Goal: Information Seeking & Learning: Compare options

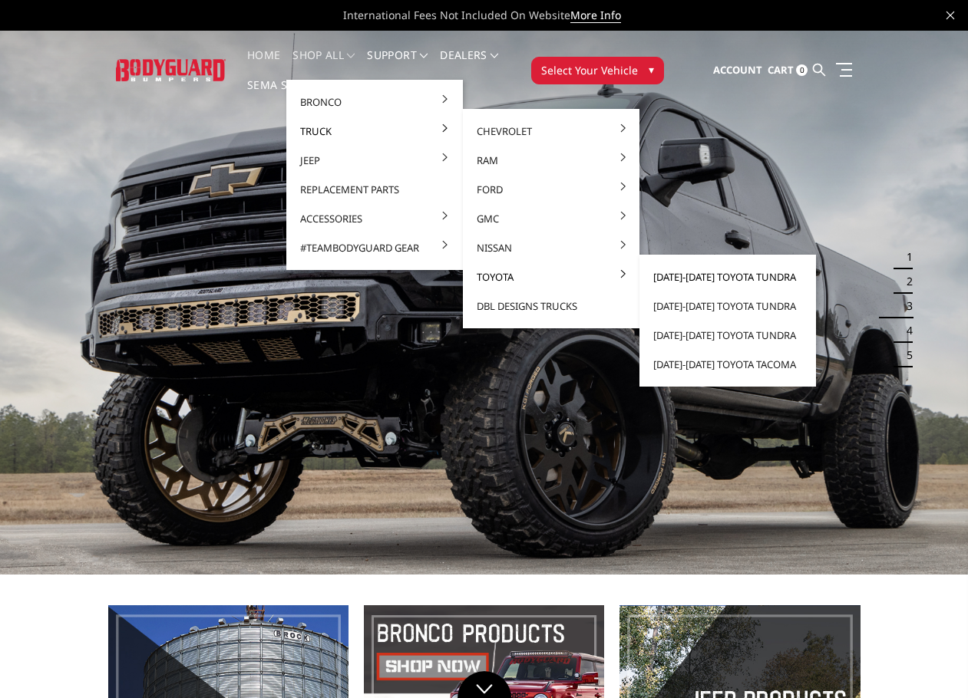
click at [710, 278] on link "[DATE]-[DATE] Toyota Tundra" at bounding box center [727, 276] width 164 height 29
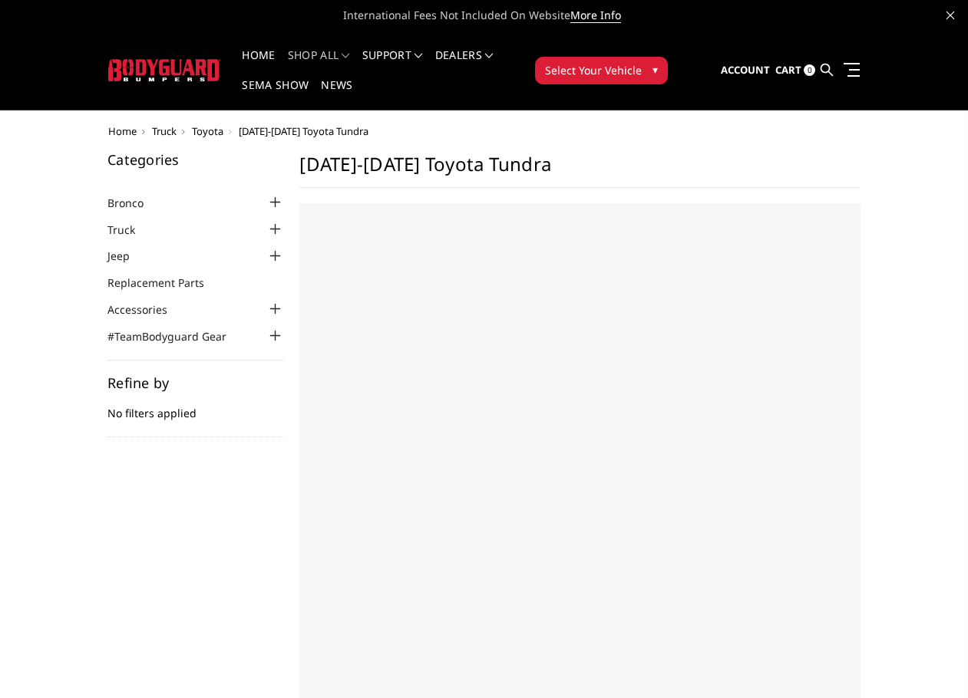
select select "US"
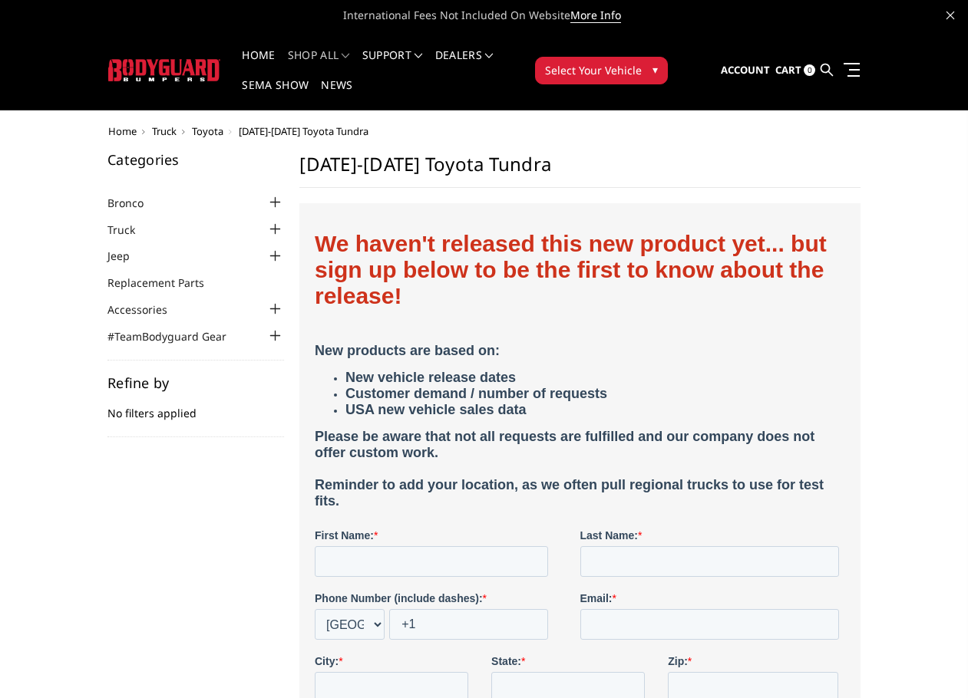
click at [206, 133] on span "Toyota" at bounding box center [207, 131] width 31 height 14
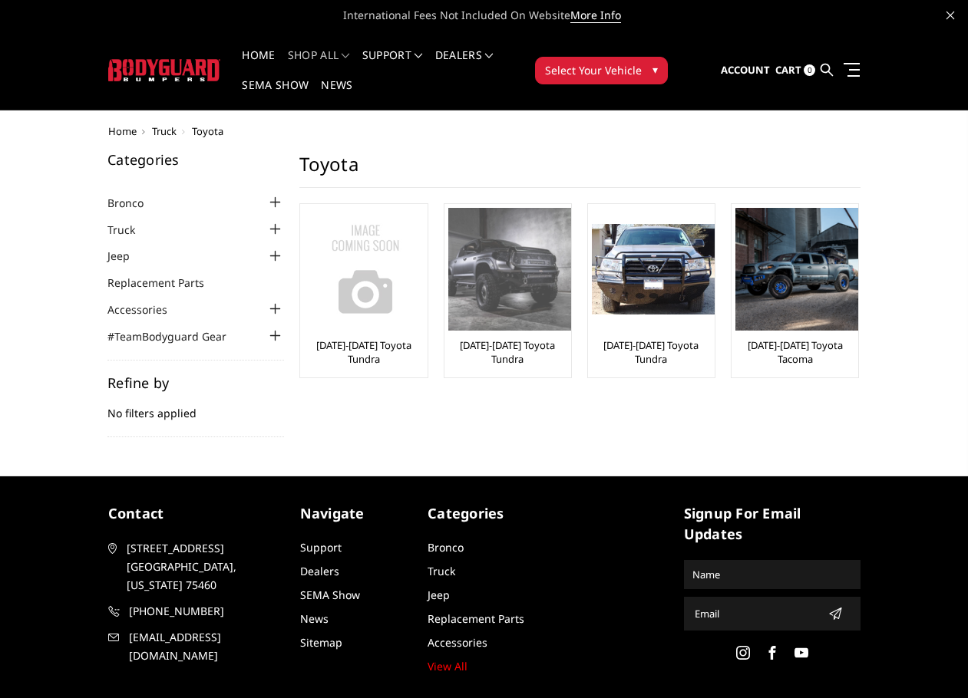
click at [529, 290] on img at bounding box center [509, 269] width 123 height 123
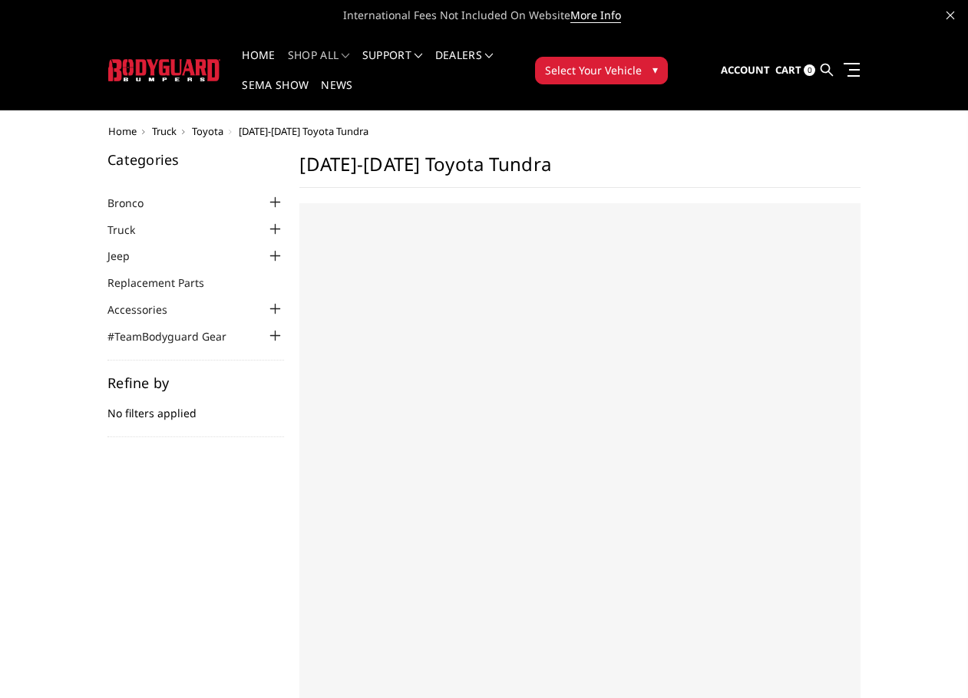
select select "US"
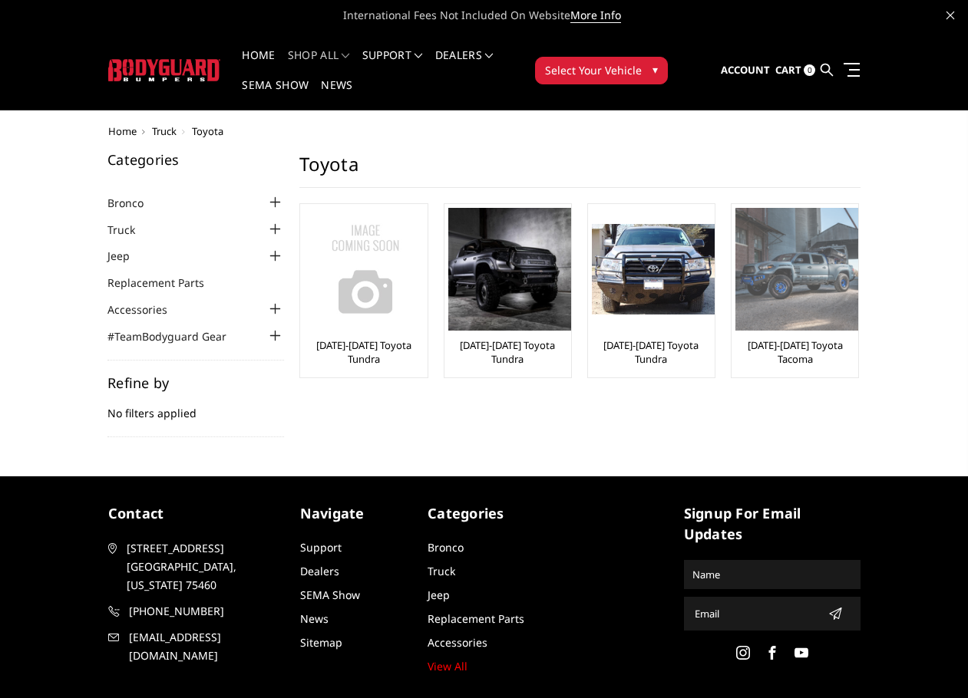
click at [809, 303] on img at bounding box center [796, 269] width 123 height 123
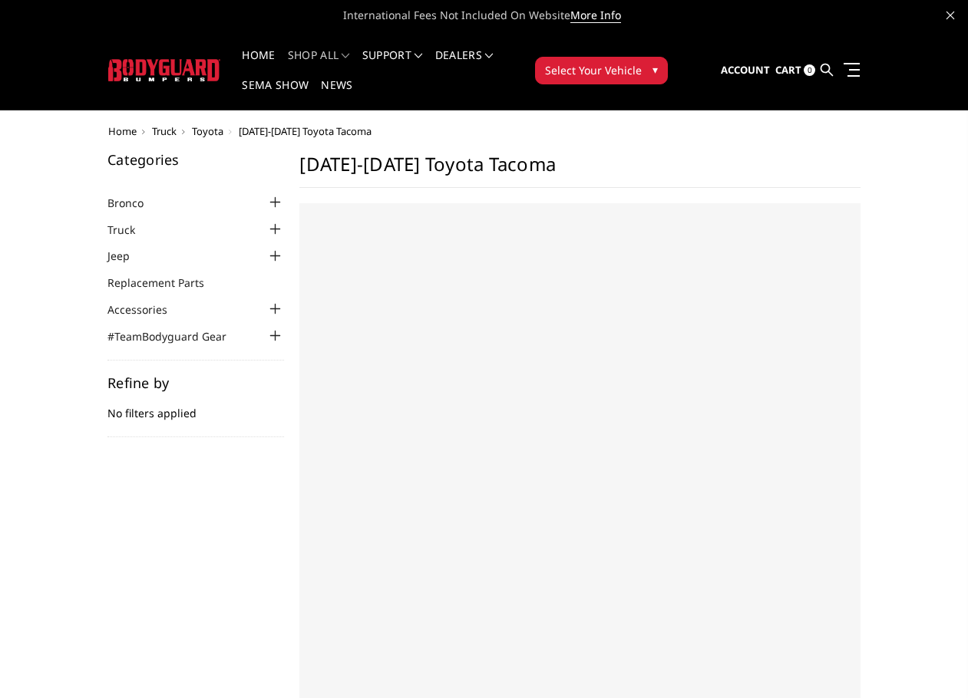
select select "US"
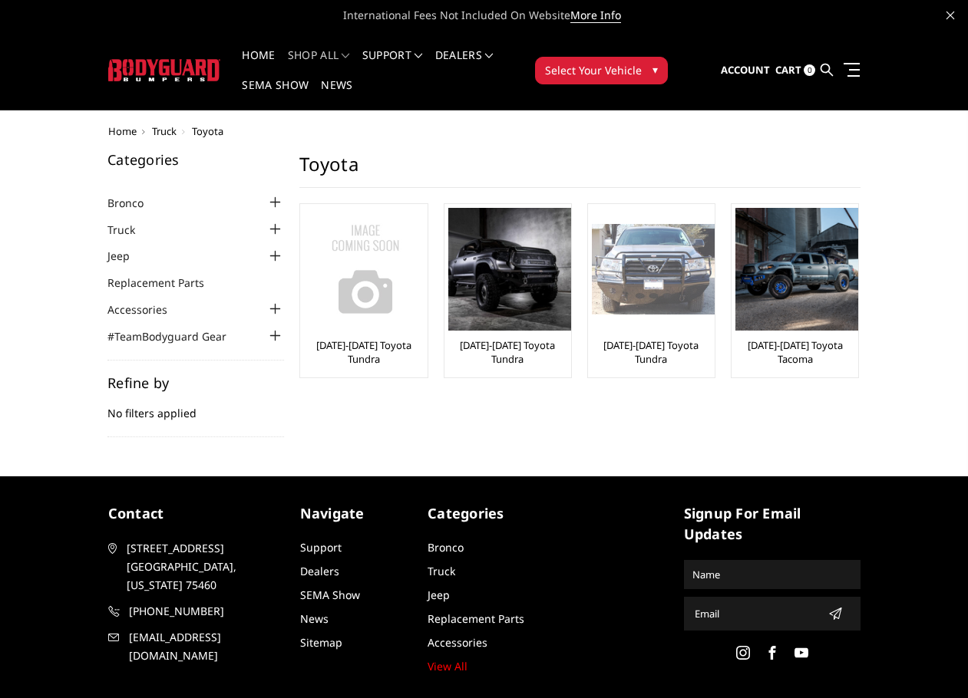
click at [661, 302] on img at bounding box center [653, 269] width 123 height 91
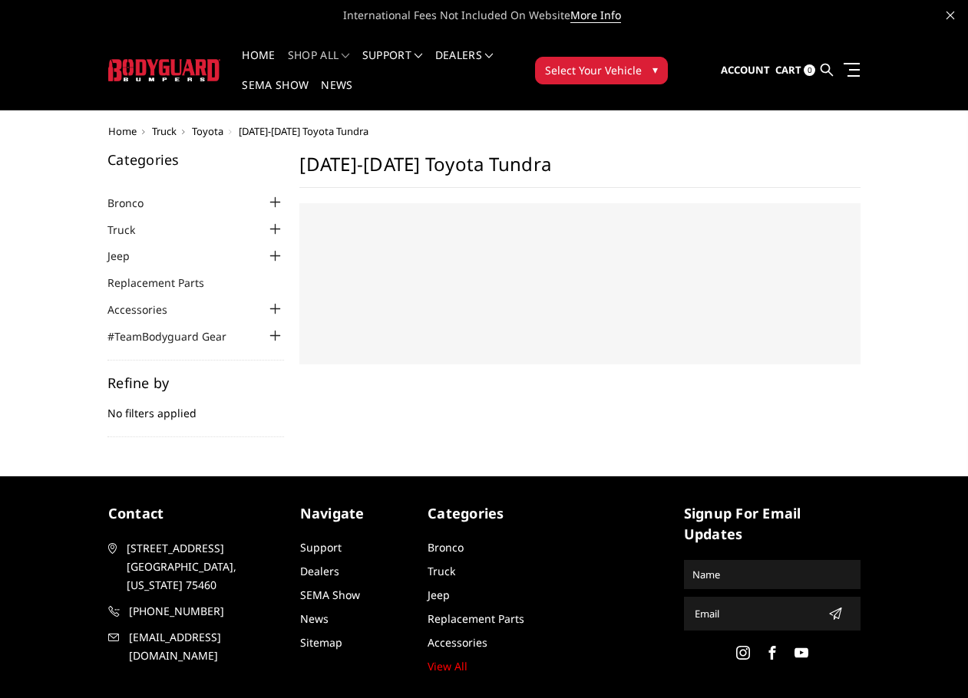
select select "US"
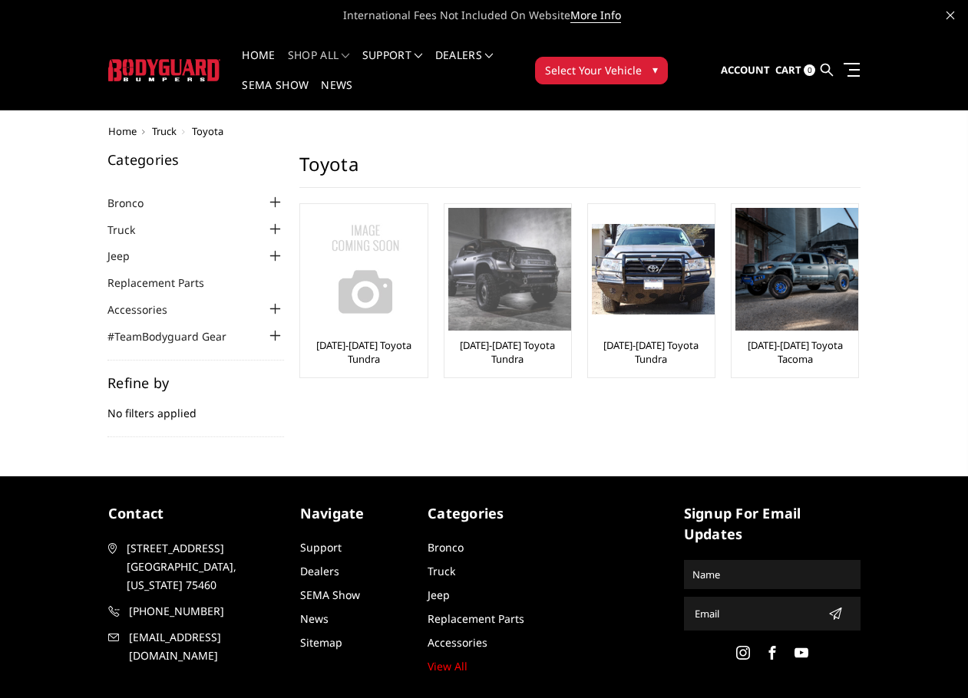
click at [492, 263] on img at bounding box center [509, 269] width 123 height 123
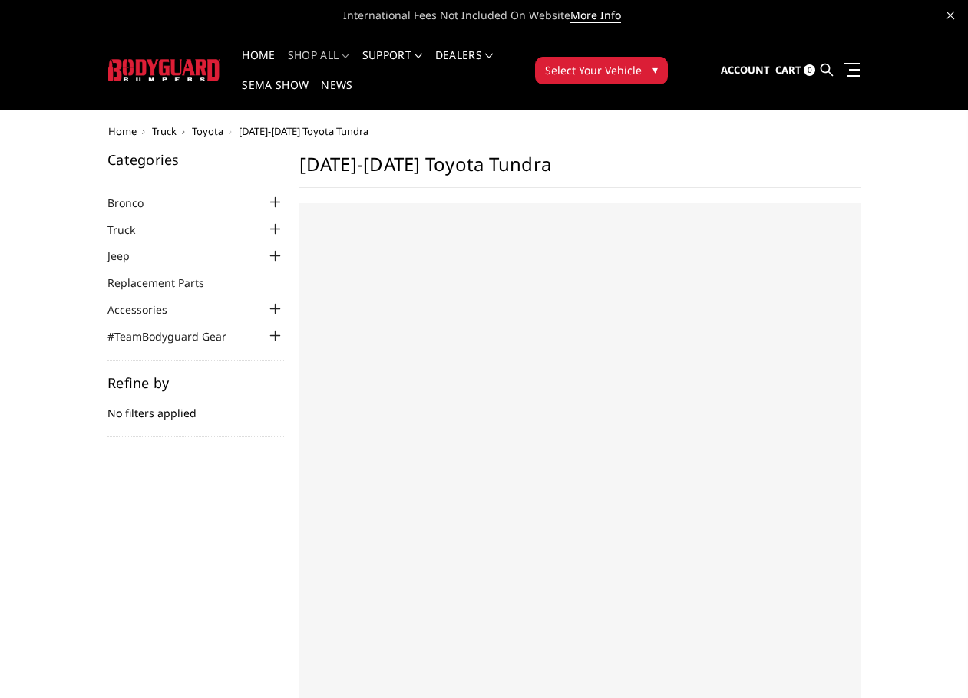
select select "US"
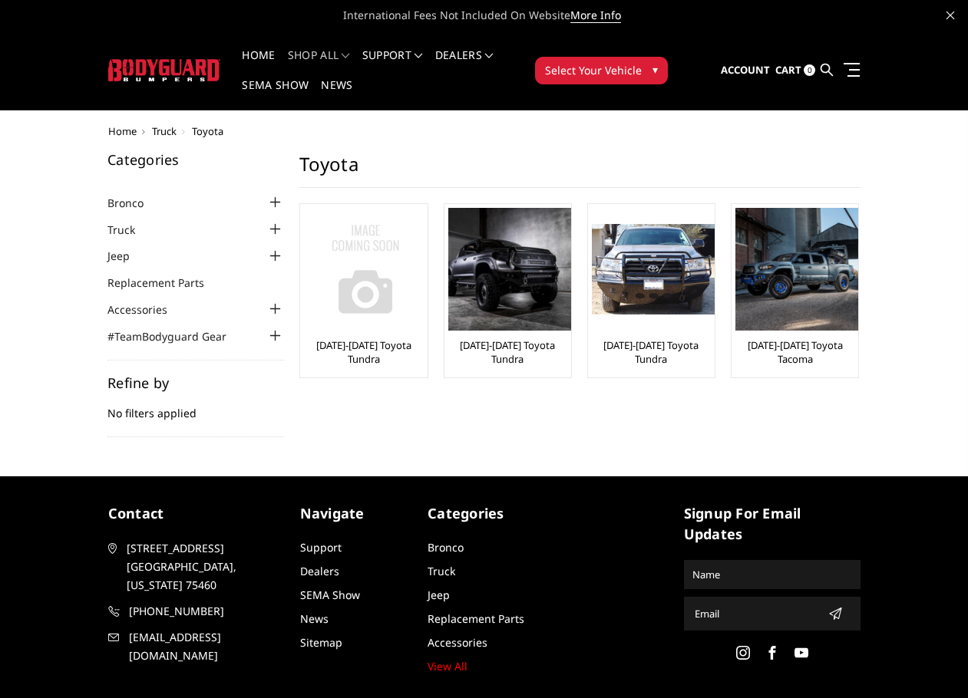
click at [370, 284] on img at bounding box center [365, 269] width 123 height 123
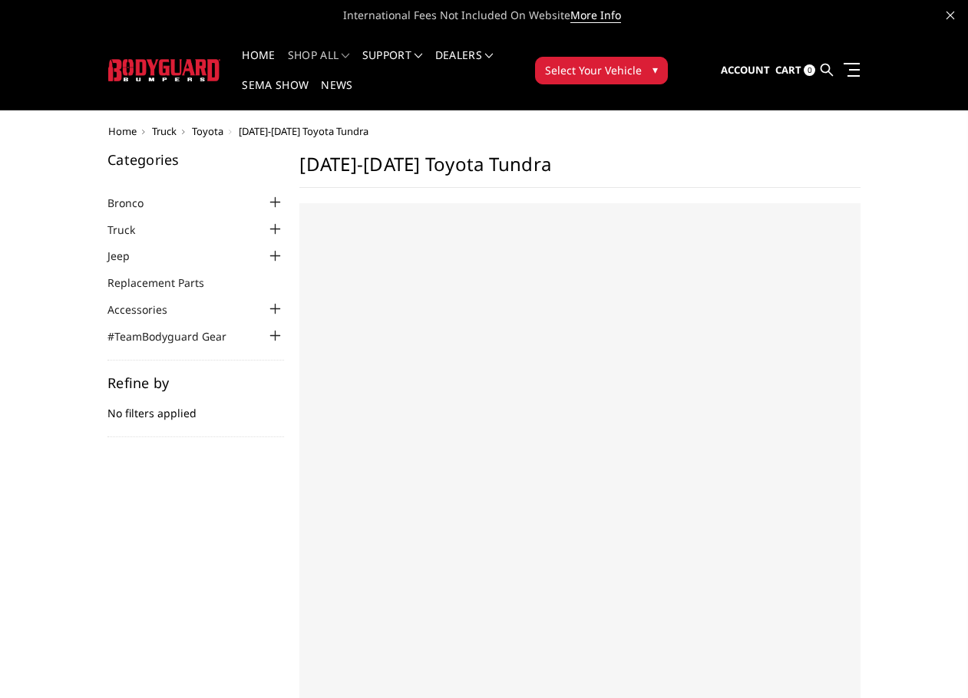
select select "US"
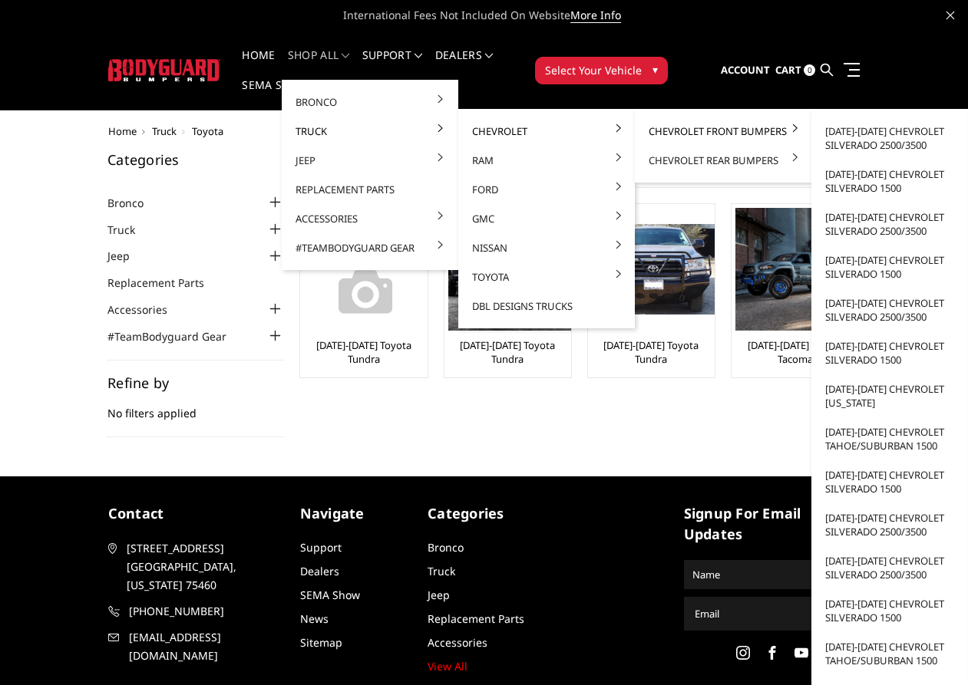
click at [705, 133] on link "Chevrolet Front Bumpers" at bounding box center [723, 131] width 164 height 29
click at [848, 134] on link "[DATE]-[DATE] Chevrolet Silverado 2500/3500" at bounding box center [899, 138] width 164 height 43
